Goal: Task Accomplishment & Management: Complete application form

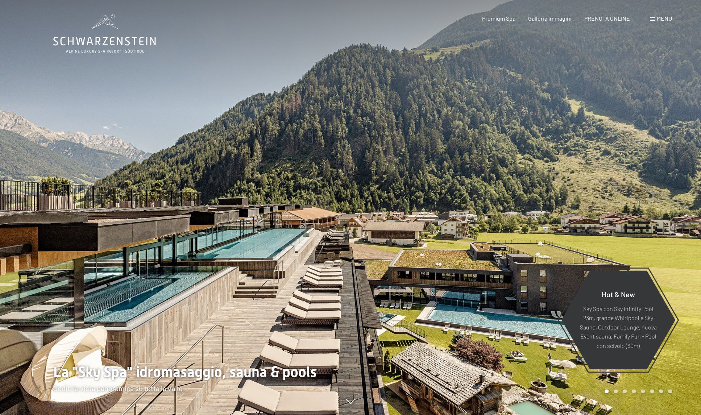
click at [665, 20] on span "Menu" at bounding box center [664, 18] width 15 height 7
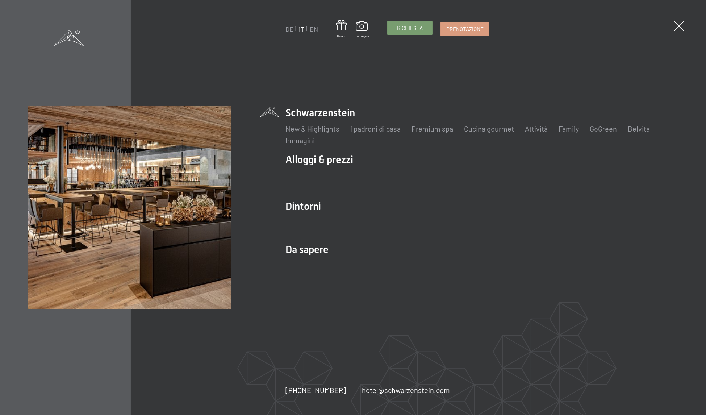
click at [412, 34] on link "Richiesta" at bounding box center [410, 28] width 45 height 14
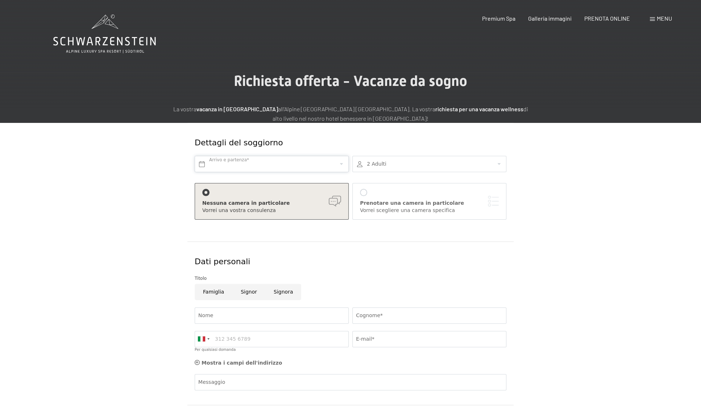
click at [274, 163] on input "text" at bounding box center [272, 164] width 154 height 16
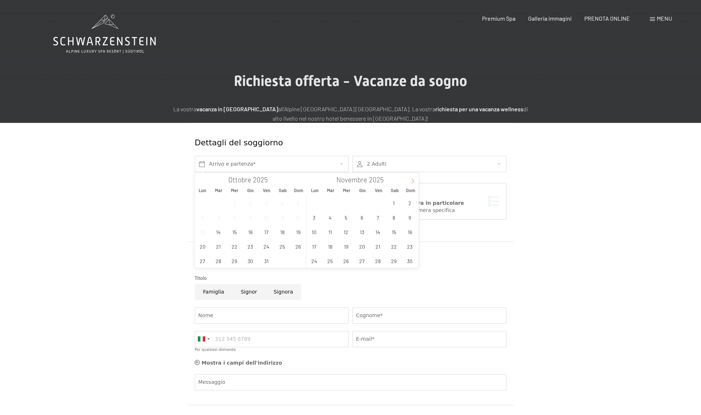
click at [410, 182] on icon at bounding box center [412, 181] width 5 height 5
type input "2026"
click at [395, 203] on span "3" at bounding box center [394, 203] width 14 height 14
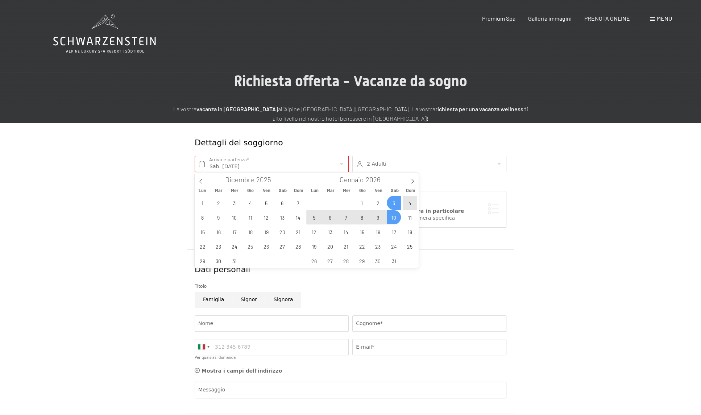
click at [391, 216] on span "10" at bounding box center [394, 217] width 14 height 14
type input "Sab. 03/01/2026 - Sab. 10/01/2026"
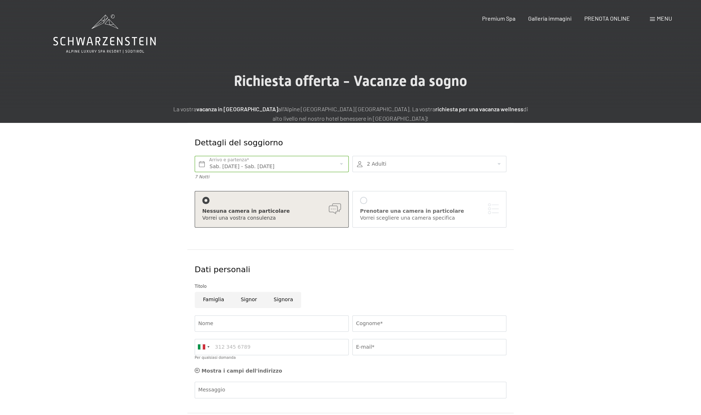
click at [420, 165] on div at bounding box center [429, 164] width 154 height 16
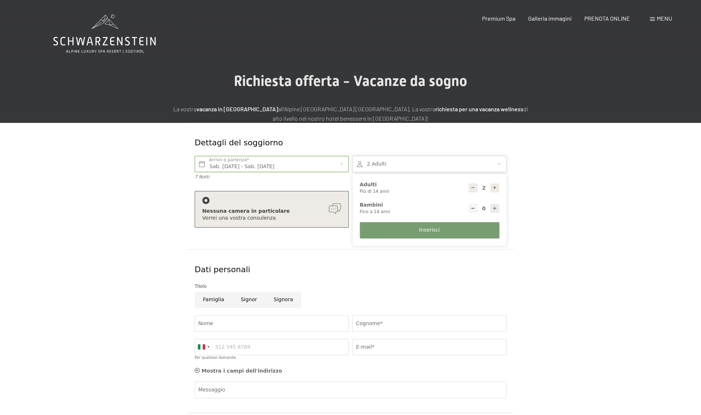
click at [494, 209] on icon at bounding box center [494, 208] width 5 height 5
type input "1"
select select
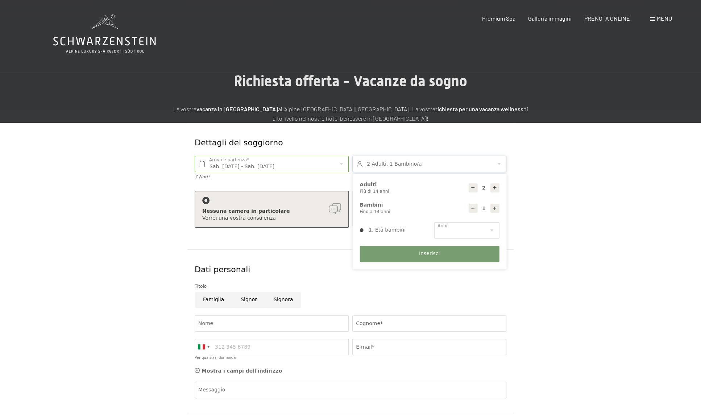
click at [494, 209] on icon at bounding box center [494, 208] width 5 height 5
type input "2"
select select
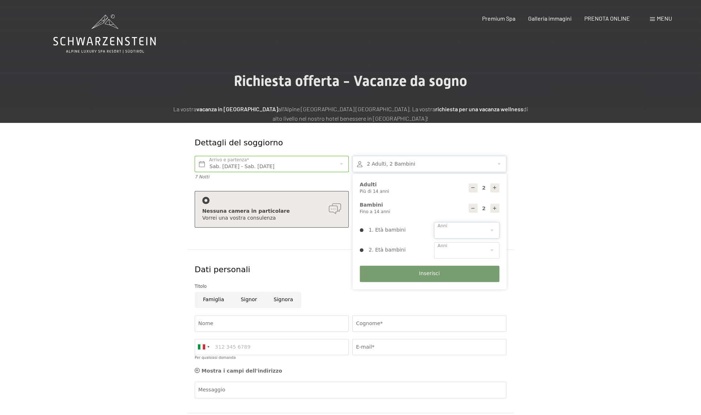
click at [486, 232] on select "0 1 2 3 4 5 6 7 8 9 10 11 12 13 14" at bounding box center [466, 230] width 65 height 16
select select "9"
click at [434, 222] on select "0 1 2 3 4 5 6 7 8 9 10 11 12 13 14" at bounding box center [466, 230] width 65 height 16
click at [480, 245] on select "0 1 2 3 4 5 6 7 8 9 10 11 12 13 14" at bounding box center [466, 250] width 65 height 16
select select "13"
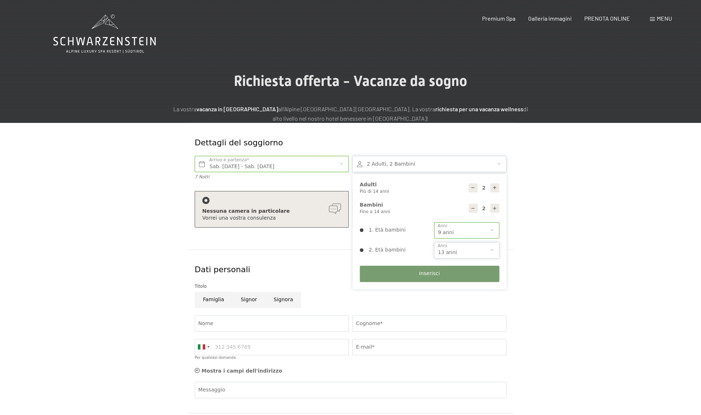
click at [434, 242] on select "0 1 2 3 4 5 6 7 8 9 10 11 12 13 14" at bounding box center [466, 250] width 65 height 16
click at [275, 300] on input "Signora" at bounding box center [283, 300] width 36 height 16
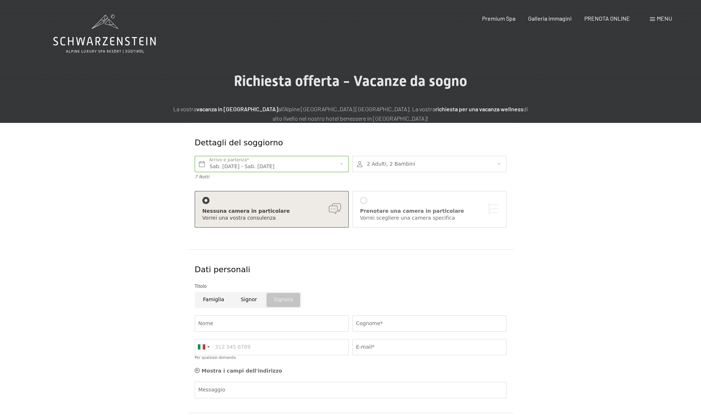
click at [275, 300] on input "Signora" at bounding box center [283, 300] width 36 height 16
radio input "false"
click at [213, 301] on input "Famiglia" at bounding box center [214, 300] width 38 height 16
radio input "true"
click at [237, 323] on input "Nome" at bounding box center [272, 323] width 154 height 16
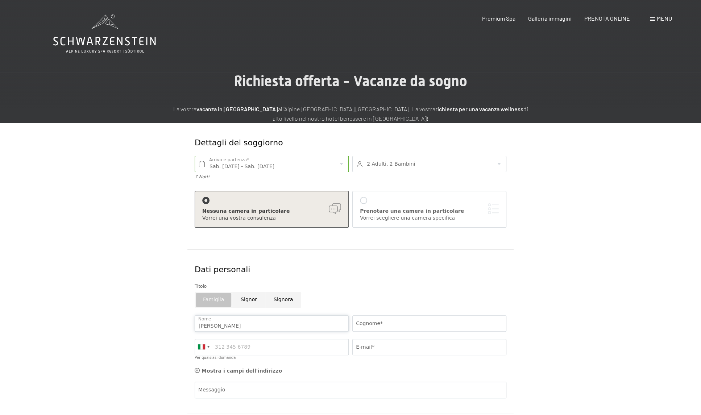
type input "umberto"
type input "biasiotto"
click at [264, 342] on input "Per qualsiasi domanda" at bounding box center [272, 347] width 154 height 16
type input "3358265836"
click at [386, 351] on input "E-mail*" at bounding box center [429, 347] width 154 height 16
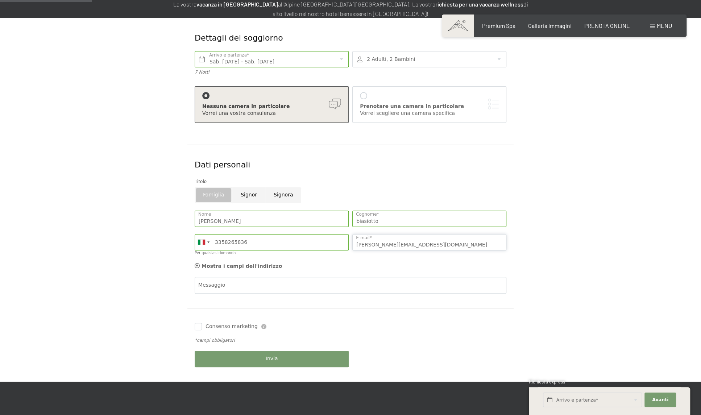
scroll to position [145, 0]
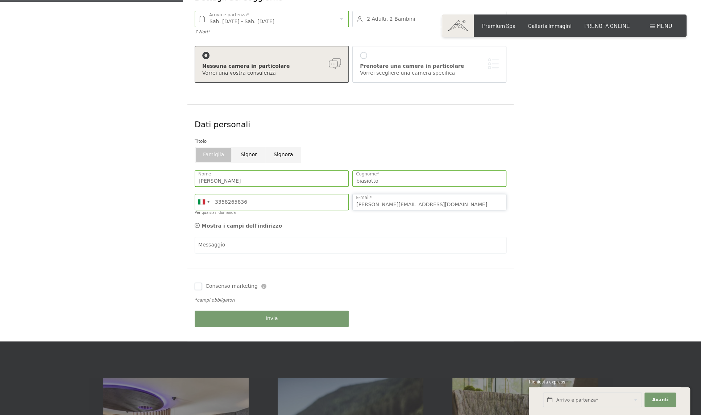
type input "umberto.biasiotto@gmail.com"
click at [200, 286] on input "Consenso marketing" at bounding box center [198, 286] width 7 height 7
checkbox input "true"
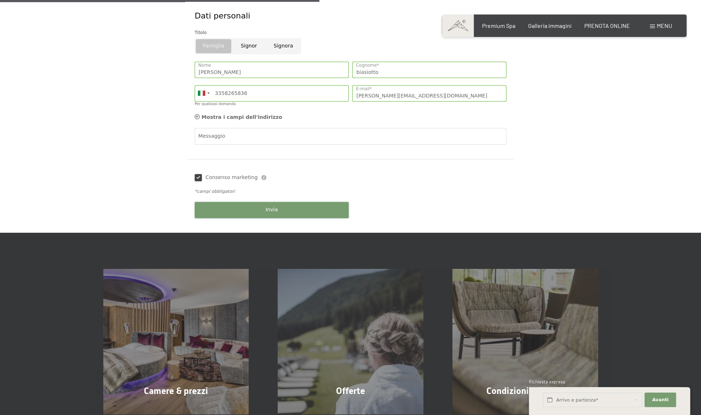
click at [293, 209] on button "Invia" at bounding box center [272, 210] width 154 height 16
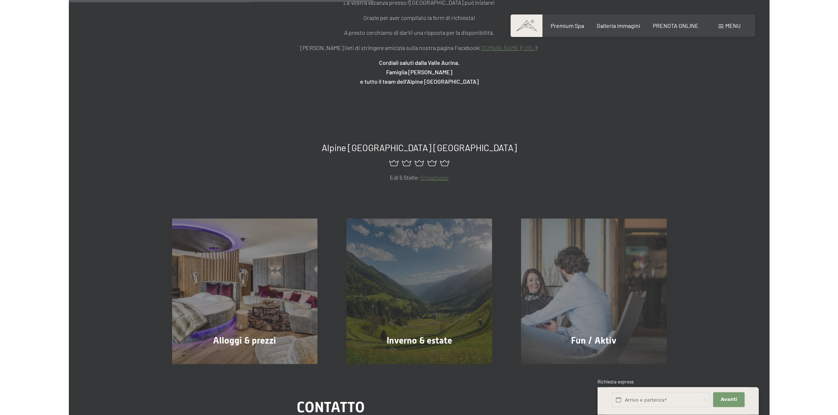
scroll to position [142, 0]
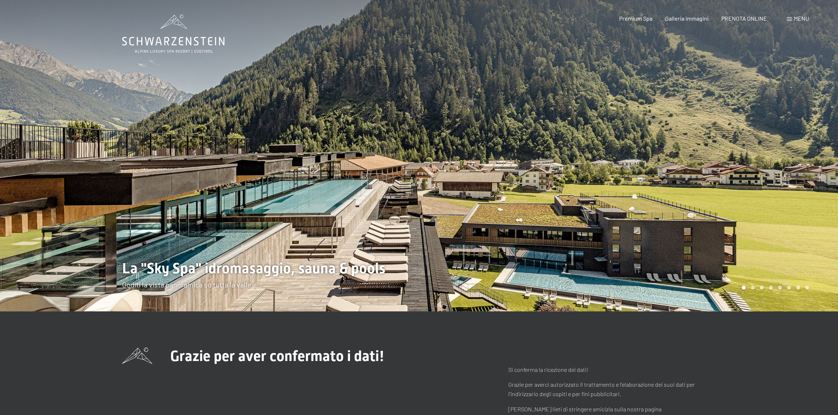
click at [801, 19] on span "Menu" at bounding box center [801, 18] width 15 height 7
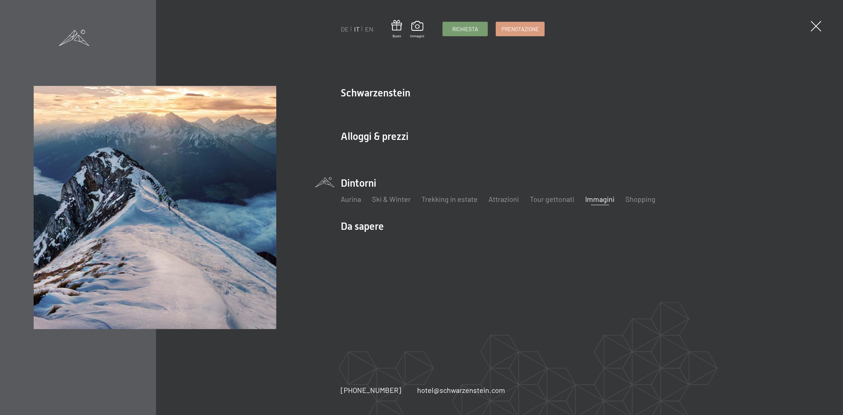
click at [603, 203] on link "Immagini" at bounding box center [600, 199] width 29 height 9
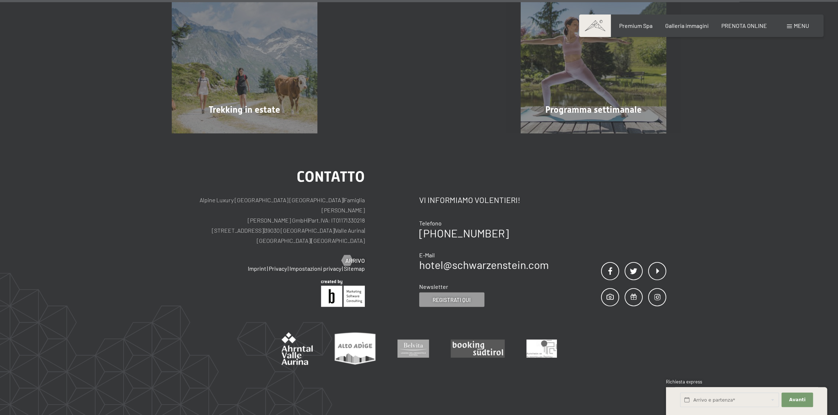
scroll to position [2239, 0]
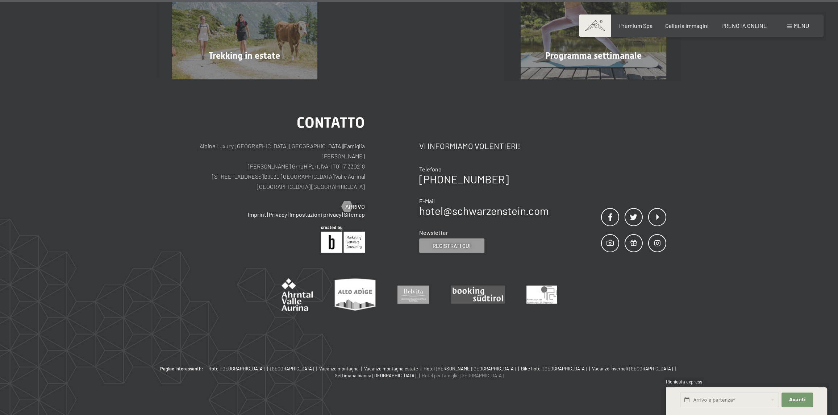
click at [504, 372] on span "Hotel per famiglie [GEOGRAPHIC_DATA]" at bounding box center [463, 375] width 82 height 6
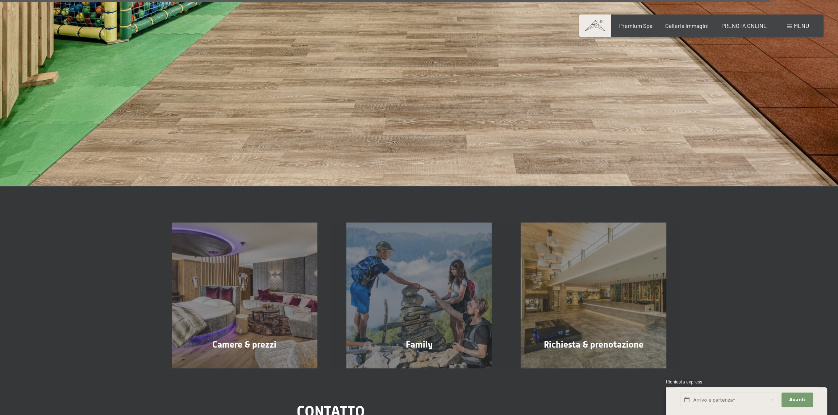
scroll to position [3278, 0]
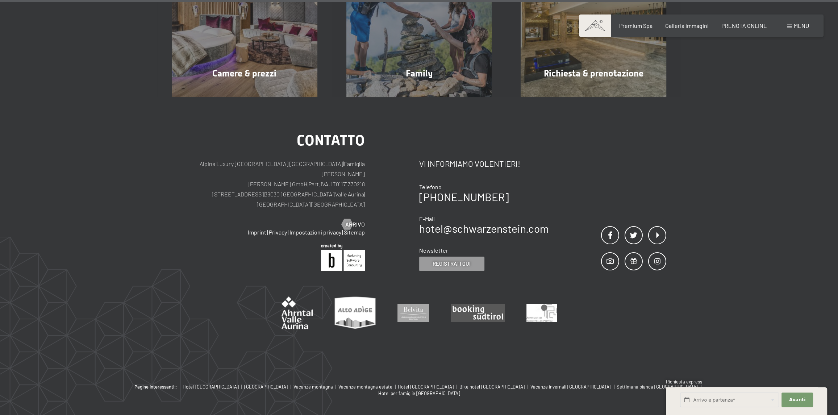
click at [725, 303] on div "Contatto Alpine Luxury [GEOGRAPHIC_DATA] SCHWARZENSTEIN | Famiglia Zimmerhofer …" at bounding box center [419, 240] width 838 height 286
drag, startPoint x: 287, startPoint y: 167, endPoint x: 278, endPoint y: 165, distance: 9.2
click at [278, 165] on p "Alpine Luxury [GEOGRAPHIC_DATA] SCHWARZENSTEIN | Famiglia Zimmerhofer [PERSON_N…" at bounding box center [268, 184] width 193 height 51
drag, startPoint x: 288, startPoint y: 167, endPoint x: 272, endPoint y: 165, distance: 16.4
click at [272, 165] on p "Alpine Luxury [GEOGRAPHIC_DATA] SCHWARZENSTEIN | Famiglia Zimmerhofer [PERSON_N…" at bounding box center [268, 184] width 193 height 51
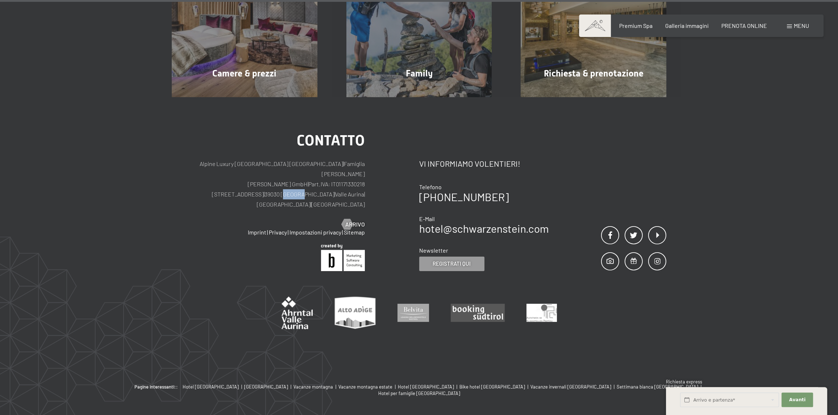
copy p "Lutago"
